Goal: Information Seeking & Learning: Learn about a topic

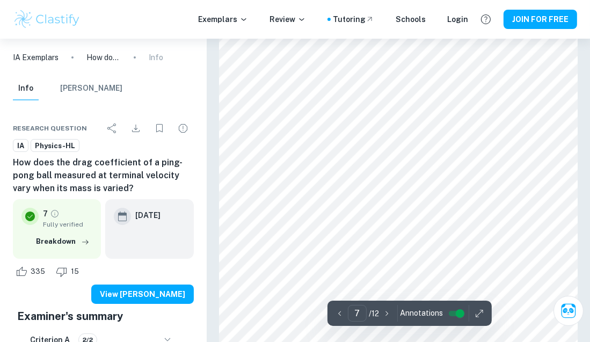
scroll to position [3312, 0]
type input "12"
